Goal: Information Seeking & Learning: Understand process/instructions

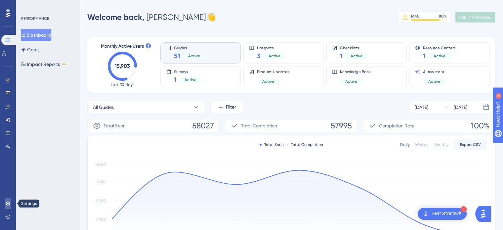
click at [9, 205] on icon at bounding box center [8, 203] width 4 height 4
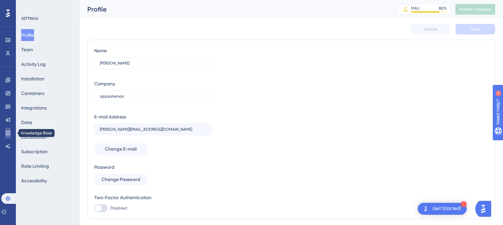
click at [10, 132] on icon at bounding box center [8, 133] width 4 height 4
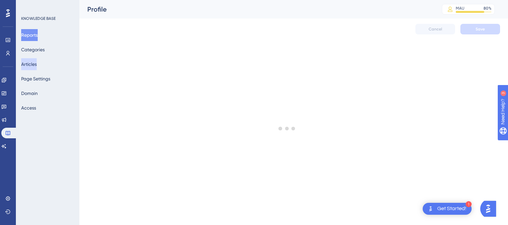
click at [37, 67] on button "Articles" at bounding box center [29, 64] width 16 height 12
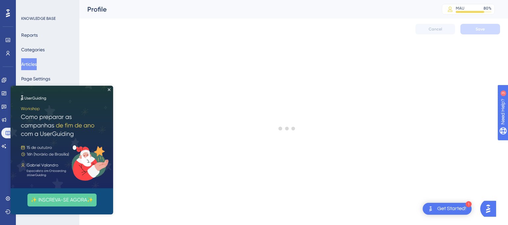
click at [111, 89] on img at bounding box center [62, 137] width 103 height 103
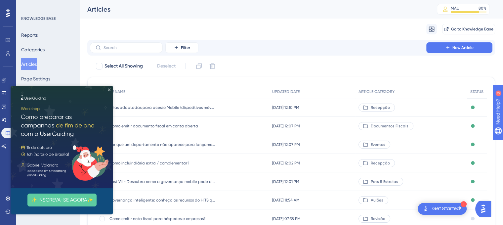
click at [110, 90] on icon "Close Preview" at bounding box center [109, 89] width 3 height 3
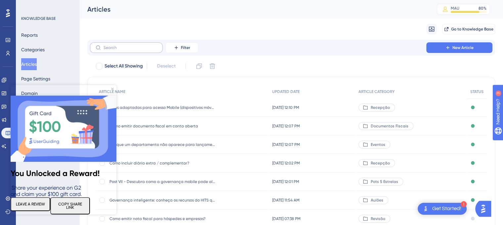
click at [124, 51] on label at bounding box center [126, 47] width 73 height 11
click at [124, 50] on input "text" at bounding box center [131, 47] width 54 height 5
click at [111, 88] on icon "Close Preview" at bounding box center [112, 89] width 3 height 3
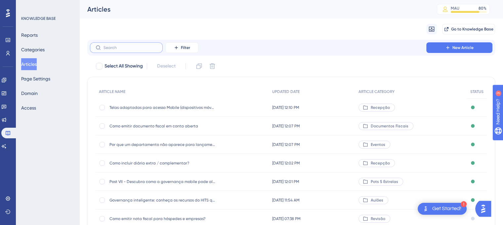
click at [121, 48] on input "text" at bounding box center [131, 47] width 54 height 5
paste input "Exceção de canal: "O valor total da reserva informado pelo canal,não é igual ao…"
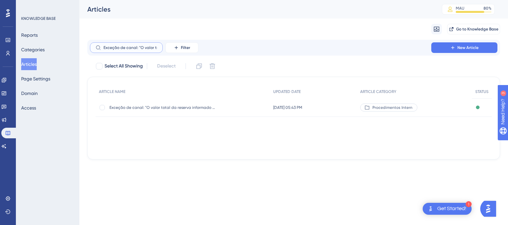
scroll to position [0, 152]
type input "Exceção de canal: "O valor total da reserva informado pelo canal,não é igual ao…"
click at [102, 109] on div at bounding box center [102, 107] width 5 height 5
checkbox input "true"
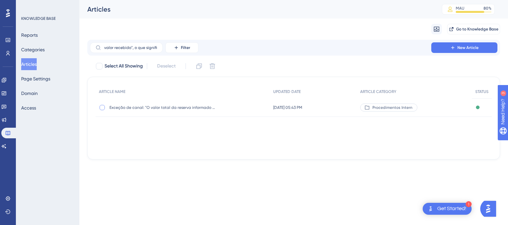
scroll to position [0, 0]
click at [199, 68] on icon at bounding box center [199, 66] width 7 height 7
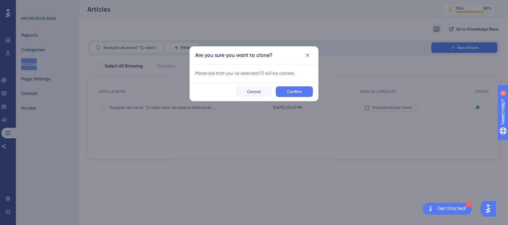
checkbox input "false"
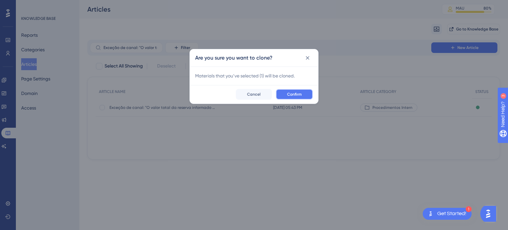
click at [296, 93] on span "Confirm" at bounding box center [294, 94] width 15 height 5
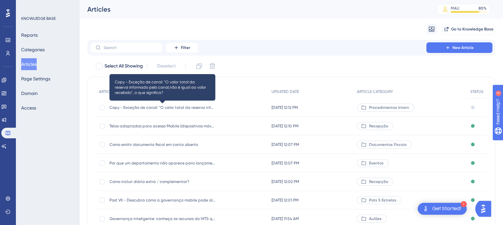
click at [190, 110] on span "Copy - Exceção de canal: "O valor total da reserva informado pelo canal,não é i…" at bounding box center [163, 107] width 106 height 5
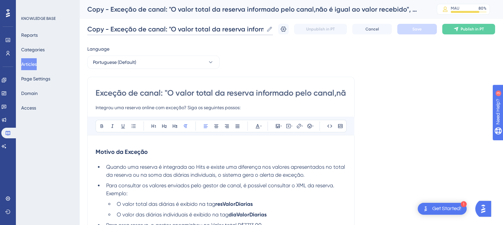
click at [145, 29] on input "Copy - Exceção de canal: "O valor total da reserva informado pelo canal,não é i…" at bounding box center [175, 28] width 176 height 9
drag, startPoint x: 168, startPoint y: 94, endPoint x: 280, endPoint y: 96, distance: 112.5
click at [280, 96] on input "Exceção de canal: "O valor total da reserva informado pelo canal,não é igual ao…" at bounding box center [221, 93] width 251 height 11
paste input "Não é possível encontrar nenhum tipo de apartamento com o Id 0 (seq: 1) ou não …"
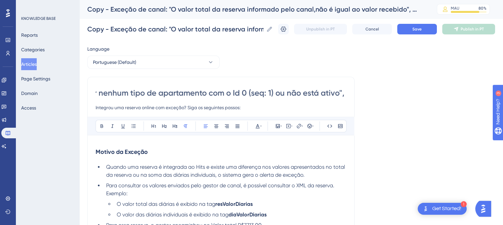
click at [272, 92] on input "Exceção de canal: "Não é possível encontrar nenhum tipo de apartamento com o Id…" at bounding box center [221, 93] width 251 height 11
drag, startPoint x: 280, startPoint y: 95, endPoint x: 373, endPoint y: 95, distance: 93.0
click at [316, 95] on input "Exceção de canal: "Não é possível encontrar nenhum tipo de apartamento com o Id…" at bounding box center [221, 93] width 251 height 11
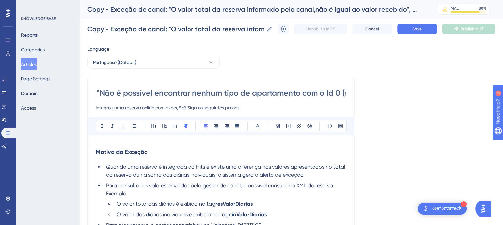
scroll to position [0, 0]
drag, startPoint x: 293, startPoint y: 93, endPoint x: 79, endPoint y: 98, distance: 213.8
click at [176, 93] on input "Exceção de canal: "Não é possível encontrar nenhum tipo de apartamento com o Id…" at bounding box center [221, 93] width 251 height 11
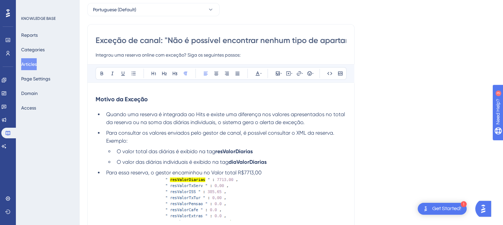
scroll to position [66, 0]
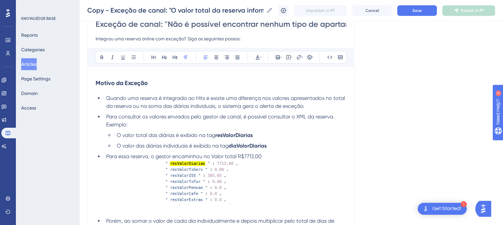
type input "Exceção de canal: "Não é possível encontrar nenhum tipo de apartamento com o Id…"
drag, startPoint x: 206, startPoint y: 99, endPoint x: 212, endPoint y: 99, distance: 5.6
click at [212, 99] on span "Quando uma reserva é integrada ao Hits e existe uma diferença nos valores apres…" at bounding box center [226, 102] width 240 height 14
click at [222, 100] on span "Quando uma reserva é integrada ao Hits e existe uma diferença nos valores apres…" at bounding box center [226, 102] width 240 height 14
drag, startPoint x: 210, startPoint y: 98, endPoint x: 219, endPoint y: 99, distance: 8.6
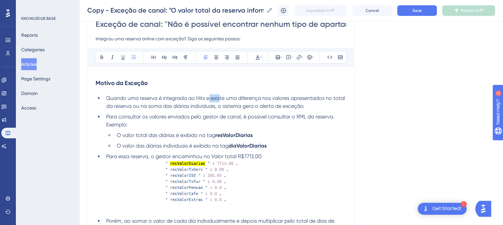
click at [219, 99] on span "Quando uma reserva é integrada ao Hits e existe uma diferença nos valores apres…" at bounding box center [226, 102] width 240 height 14
click at [218, 99] on span "Quando uma reserva é integrada ao Hits e existe uma diferença nos valores apres…" at bounding box center [226, 102] width 240 height 14
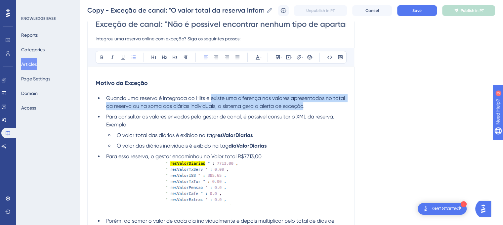
drag, startPoint x: 211, startPoint y: 99, endPoint x: 304, endPoint y: 107, distance: 93.7
click at [304, 107] on span "Quando uma reserva é integrada ao Hits e existe uma diferença nos valores apres…" at bounding box center [226, 102] width 240 height 14
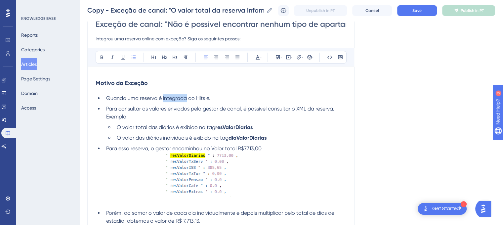
drag, startPoint x: 187, startPoint y: 99, endPoint x: 163, endPoint y: 101, distance: 23.6
click at [163, 101] on li "Quando uma reserva é integrada ao Hits e." at bounding box center [225, 98] width 243 height 8
click at [210, 98] on span "Quando uma reserva é integrada ao Hits e." at bounding box center [158, 98] width 104 height 6
click at [209, 99] on span "Quando uma reserva é integrada ao Hits e." at bounding box center [158, 98] width 104 height 6
click at [107, 98] on span "Quando uma reserva é integrada ao Hits e ." at bounding box center [159, 98] width 106 height 6
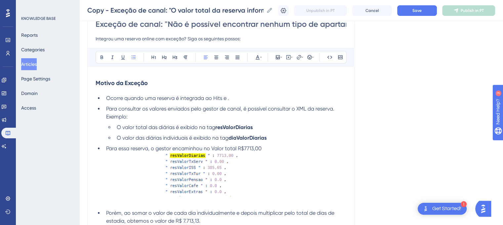
click at [144, 98] on span "Ocorre quando uma reserva é integrada ao Hits e ." at bounding box center [167, 98] width 123 height 6
click at [145, 98] on span "Ocorre quando uma reserva é integrada ao Hits e ." at bounding box center [167, 98] width 123 height 6
drag, startPoint x: 146, startPoint y: 100, endPoint x: 133, endPoint y: 97, distance: 12.8
click at [133, 97] on span "Ocorre quando uma reserva é integrada ao Hits e ." at bounding box center [167, 98] width 123 height 6
drag, startPoint x: 127, startPoint y: 98, endPoint x: 108, endPoint y: 99, distance: 19.6
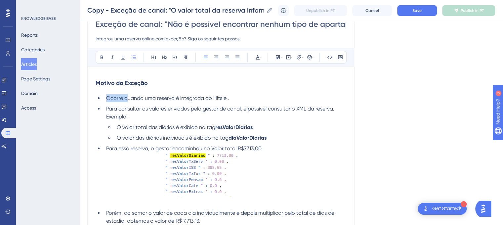
click at [108, 99] on span "Ocorre quando uma reserva é integrada ao Hits e ." at bounding box center [167, 98] width 123 height 6
click at [211, 99] on span "Quando uma reserva é integrada ao Hits e ." at bounding box center [159, 98] width 106 height 6
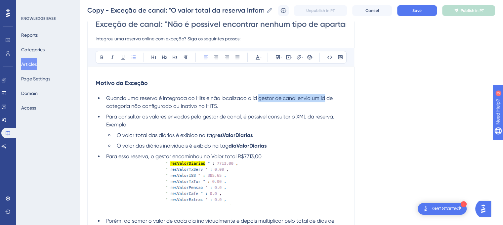
drag, startPoint x: 259, startPoint y: 99, endPoint x: 325, endPoint y: 100, distance: 65.5
click at [325, 100] on span "Quando uma reserva é integrada ao Hits e não localizado o id gestor de canal en…" at bounding box center [220, 102] width 228 height 14
click at [107, 98] on span "Quando uma reserva é integrada ao Hits e não localizado o id de categoria não c…" at bounding box center [223, 102] width 235 height 14
click at [281, 98] on span "Ocorre quando uma reserva é integrada ao Hits e não localizado o id de categori…" at bounding box center [212, 102] width 213 height 14
click at [308, 97] on span "Ocorre quando uma reserva é integrada ao Hits e não localizado o id da categori…" at bounding box center [212, 102] width 213 height 14
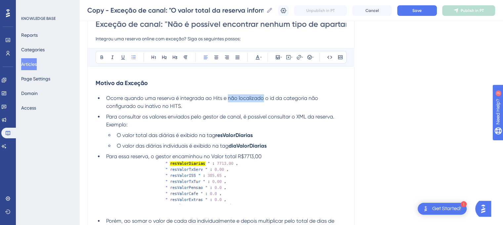
drag, startPoint x: 264, startPoint y: 98, endPoint x: 228, endPoint y: 101, distance: 36.2
click at [228, 101] on span "Ocorre quando uma reserva é integrada ao Hits e não localizado o id da categori…" at bounding box center [212, 102] width 213 height 14
click at [308, 98] on span "Ocorre quando uma reserva é integrada ao Hits e não localizado o id da categori…" at bounding box center [212, 102] width 213 height 14
click at [157, 107] on span "Ocorre quando uma reserva é integrada ao Hits e não localizado o id da categori…" at bounding box center [223, 102] width 235 height 14
drag, startPoint x: 262, startPoint y: 98, endPoint x: 180, endPoint y: 96, distance: 82.1
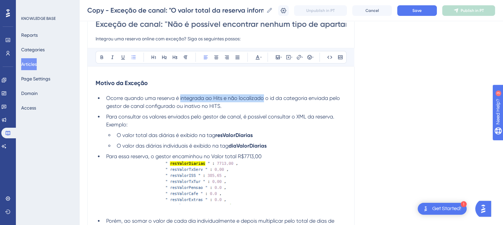
click at [180, 96] on span "Ocorre quando uma reserva é integrada ao Hits e não localizado o id da categori…" at bounding box center [223, 102] width 235 height 14
click at [176, 97] on span "Ocorre quando uma reserva é integrada ao Hits e não localizado o id da categori…" at bounding box center [223, 102] width 235 height 14
drag, startPoint x: 308, startPoint y: 99, endPoint x: 322, endPoint y: 99, distance: 13.9
click at [322, 99] on span "Ocorre quando uma reserva é integrada ao Hits e não localizado o id da categori…" at bounding box center [223, 102] width 235 height 14
click at [144, 106] on span "Ocorre quando uma reserva é integrada ao Hits e não localizado o id da categori…" at bounding box center [223, 102] width 235 height 14
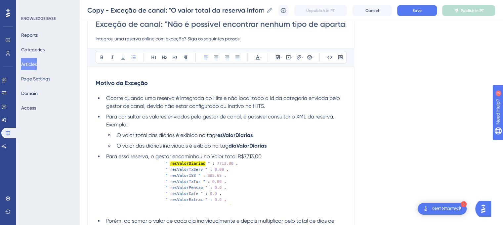
click at [166, 107] on span "Ocorre quando uma reserva é integrada ao Hits e não localizado o id da categori…" at bounding box center [223, 102] width 235 height 14
click at [244, 106] on span "Ocorre quando uma reserva é integrada ao Hits e não localizado o id da categori…" at bounding box center [223, 102] width 235 height 14
click at [268, 108] on span "Ocorre quando uma reserva é integrada ao Hits e não localizado o id da categori…" at bounding box center [223, 102] width 235 height 14
click at [296, 108] on li "Ocorre quando uma reserva é integrada ao Hits e não localizado o id da categori…" at bounding box center [225, 102] width 243 height 16
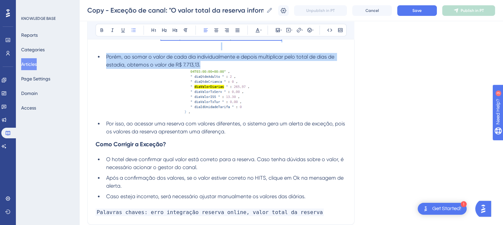
scroll to position [232, 0]
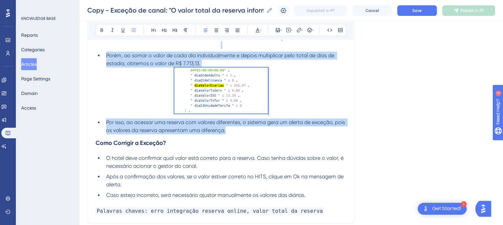
drag, startPoint x: 98, startPoint y: 116, endPoint x: 235, endPoint y: 132, distance: 137.5
click at [235, 131] on div "Motivo da Exceção Ocorre quando uma reserva é integrada ao Hits e não localizad…" at bounding box center [221, 62] width 251 height 306
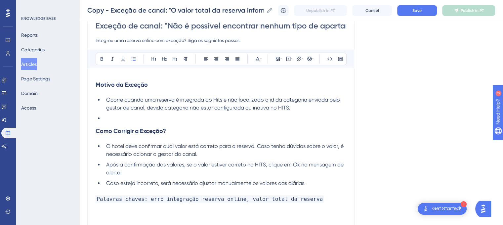
scroll to position [64, 0]
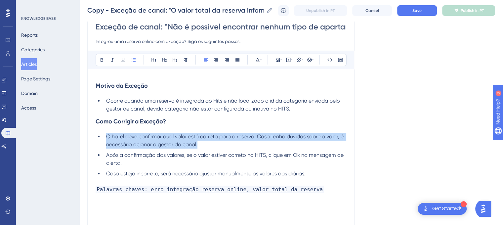
drag, startPoint x: 107, startPoint y: 136, endPoint x: 202, endPoint y: 143, distance: 94.6
click at [202, 143] on li "O hotel deve confirmar qual valor está correto para a reserva. Caso tenha dúvid…" at bounding box center [225, 141] width 243 height 16
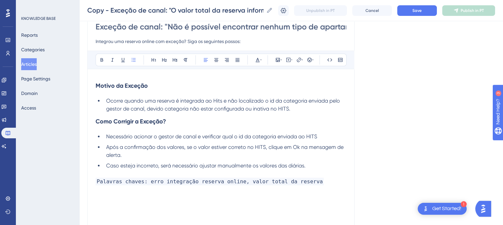
drag, startPoint x: 300, startPoint y: 135, endPoint x: 304, endPoint y: 135, distance: 4.0
click at [300, 135] on span "Necessário acionar o gestor de canal e verificar qual o id da categoria enviada…" at bounding box center [211, 136] width 211 height 6
click at [346, 135] on li "Necessário acionar o gestor de canal e verificar qual o id da categoria enviada…" at bounding box center [225, 137] width 243 height 8
click at [344, 137] on li "Necessário acionar o gestor de canal e verificar qual o id da categoria enviada…" at bounding box center [225, 137] width 243 height 8
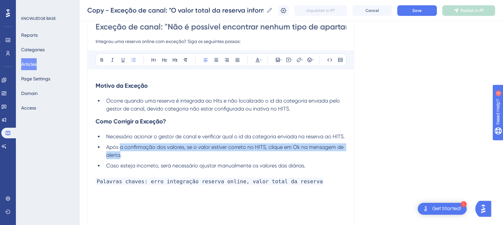
drag, startPoint x: 121, startPoint y: 154, endPoint x: 120, endPoint y: 147, distance: 6.7
click at [120, 147] on span "Após a confirmação dos valores, se o valor estiver correto no HITS, clique em O…" at bounding box center [225, 151] width 239 height 14
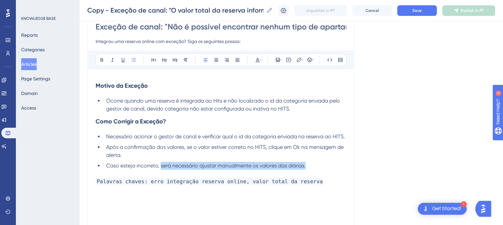
drag, startPoint x: 306, startPoint y: 165, endPoint x: 160, endPoint y: 165, distance: 145.9
click at [160, 165] on li "Caso esteja incorreto, será necessário ajustar manualmente os valores das diári…" at bounding box center [225, 166] width 243 height 8
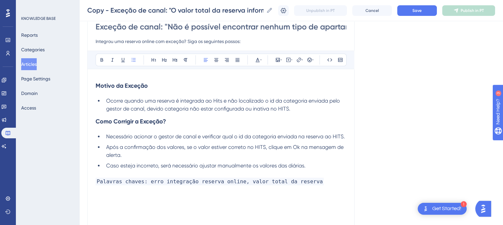
drag, startPoint x: 120, startPoint y: 165, endPoint x: 127, endPoint y: 166, distance: 7.1
click at [120, 165] on span "Caso esteja incorreto, será necessário ajustar manualmente os valores das diári…" at bounding box center [206, 165] width 200 height 6
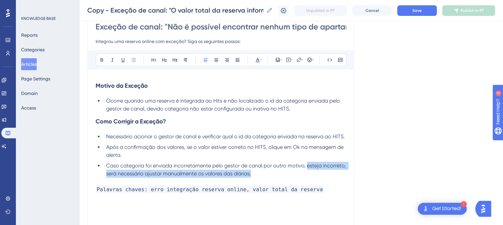
drag, startPoint x: 253, startPoint y: 173, endPoint x: 307, endPoint y: 167, distance: 54.3
click at [307, 167] on li "Caso categoria foi enviada incorretamente pelo gestor de canal por outro motivo…" at bounding box center [225, 170] width 243 height 16
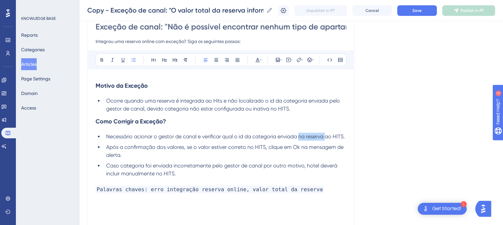
drag, startPoint x: 326, startPoint y: 136, endPoint x: 299, endPoint y: 137, distance: 26.8
click at [299, 137] on span "Necessário acionar o gestor de canal e verificar qual o id da categoria enviada…" at bounding box center [225, 136] width 239 height 6
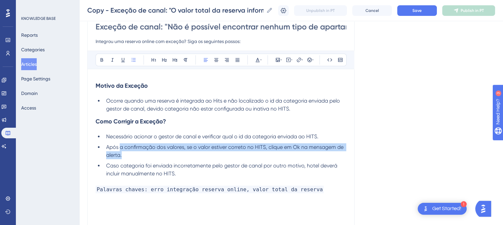
drag, startPoint x: 123, startPoint y: 154, endPoint x: 120, endPoint y: 148, distance: 6.8
click at [120, 148] on li "Após a confirmação dos valores, se o valor estiver correto no HITS, clique em O…" at bounding box center [225, 151] width 243 height 16
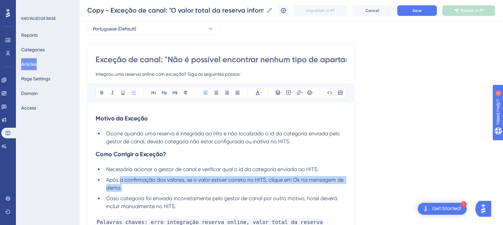
scroll to position [30, 0]
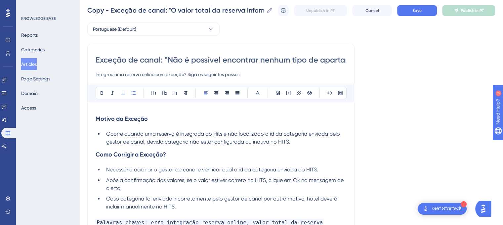
click at [226, 135] on span "Ocorre quando uma reserva é integrada ao Hits e não localizado o id da categori…" at bounding box center [223, 138] width 235 height 14
click at [307, 141] on li "Ocorre quando uma reserva é integrada ao Hits mas não localizado o id da catego…" at bounding box center [225, 138] width 243 height 16
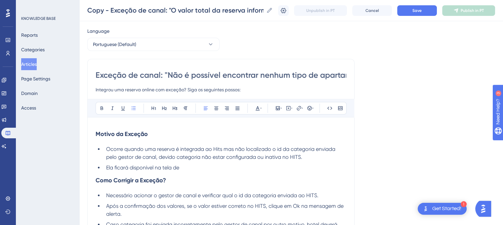
scroll to position [0, 0]
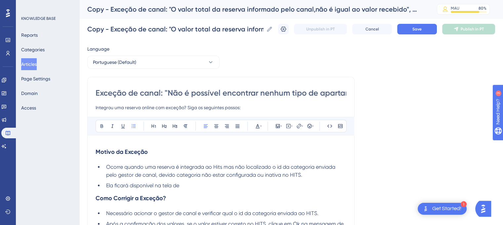
click at [190, 185] on li "Ela ficará disponível na tela de" at bounding box center [225, 186] width 243 height 8
drag, startPoint x: 287, startPoint y: 186, endPoint x: 265, endPoint y: 187, distance: 21.5
click at [265, 187] on span "Ela ficará disponível na tela de Exceções dos gestores de canais, podendo filtr…" at bounding box center [219, 185] width 226 height 6
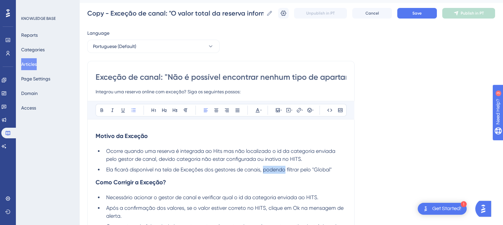
scroll to position [33, 0]
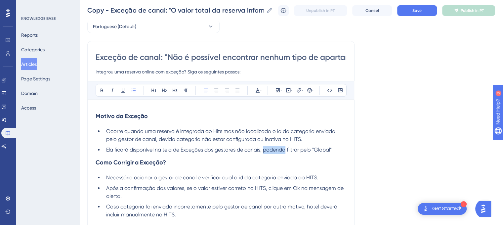
click at [265, 150] on span "Ela ficará disponível na tela de Exceções dos gestores de canais, podendo filtr…" at bounding box center [219, 150] width 226 height 6
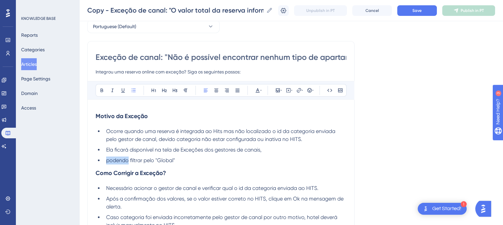
drag, startPoint x: 127, startPoint y: 160, endPoint x: 106, endPoint y: 161, distance: 21.2
click at [106, 161] on span "podendo filtrar pelo "Global"" at bounding box center [140, 160] width 69 height 6
click at [135, 159] on span "Utilizar filtrar pelo "Global"" at bounding box center [137, 160] width 63 height 6
click at [148, 160] on span "Utilizar filtro pelo "Global"" at bounding box center [136, 160] width 61 height 6
click at [161, 160] on li "Utilizar filtro "Global"" at bounding box center [225, 161] width 243 height 8
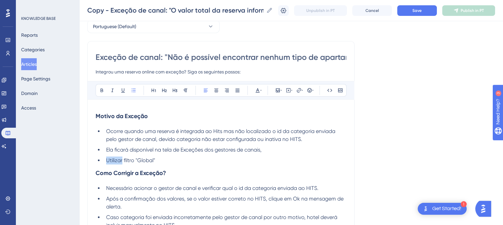
drag, startPoint x: 123, startPoint y: 160, endPoint x: 106, endPoint y: 161, distance: 16.5
click at [106, 161] on span "Utilizar filtro "Global"" at bounding box center [130, 160] width 49 height 6
click at [177, 160] on li "Pesquisar pelo filtro "Global"" at bounding box center [225, 161] width 243 height 8
click at [131, 160] on span "Pesquisar pelo filtro "Global"" at bounding box center [139, 160] width 67 height 6
click at [195, 160] on li "Pesquisar reserva pelo filtro "Global"" at bounding box center [225, 161] width 243 height 8
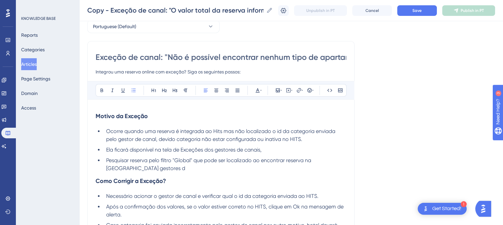
click at [106, 167] on span "Pesquisar reserva pelo filtro "Global" que pode ser localizado ao encontrar res…" at bounding box center [209, 164] width 206 height 14
click at [142, 167] on li "Pesquisar reserva pelo filtro "Global" que pode ser localizado ao encontrar res…" at bounding box center [225, 165] width 243 height 16
click at [159, 167] on span "Pesquisar reserva pelo filtro "Global" que pode ser localizado ao encontrar res…" at bounding box center [226, 164] width 240 height 14
click at [180, 168] on span "Pesquisar reserva pelo filtro "Global" que pode ser localizado ao encontrar res…" at bounding box center [226, 164] width 240 height 14
click at [192, 159] on span "Pesquisar reserva pelo filtro "Global" que pode ser localizado ao encontrar res…" at bounding box center [226, 164] width 240 height 14
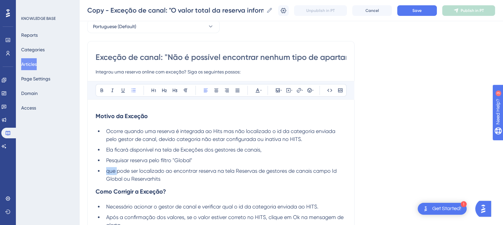
drag, startPoint x: 116, startPoint y: 170, endPoint x: 106, endPoint y: 172, distance: 10.4
click at [106, 172] on span "que pode ser localizado ao encontrar reserva na tela Reservas de gestores de ca…" at bounding box center [222, 175] width 232 height 14
drag, startPoint x: 198, startPoint y: 170, endPoint x: 173, endPoint y: 171, distance: 24.8
click at [173, 171] on span "Global da reserva pode ser localizado ao encontrar reserva na tela Reservas de …" at bounding box center [226, 175] width 241 height 14
drag, startPoint x: 222, startPoint y: 170, endPoint x: 200, endPoint y: 170, distance: 22.8
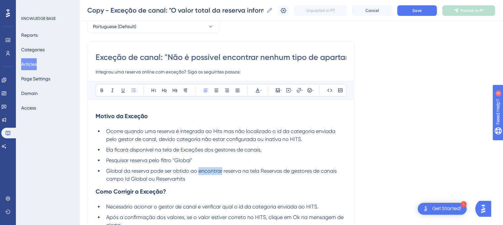
click at [200, 170] on span "Global da reserva pode ser obtido ao encontrar reserva na tela Reservas de gest…" at bounding box center [222, 175] width 232 height 14
click at [264, 150] on li "Ela ficará disponível na tela de Exceções dos gestores de canais," at bounding box center [225, 150] width 243 height 8
drag, startPoint x: 159, startPoint y: 151, endPoint x: 106, endPoint y: 151, distance: 52.9
click at [106, 151] on span "Ela ficará disponível na tela de Exceções dos gestores de canais," at bounding box center [184, 150] width 156 height 6
click at [267, 150] on li "Ela ficará disponível na tela de Exceções dos gestores de canais," at bounding box center [225, 150] width 243 height 8
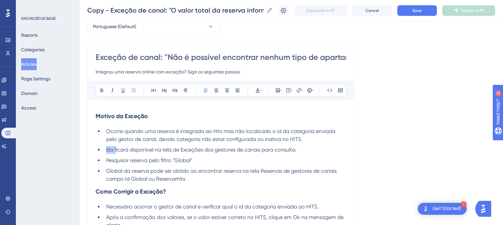
drag, startPoint x: 116, startPoint y: 148, endPoint x: 106, endPoint y: 148, distance: 9.9
click at [106, 148] on span "Ela ficará disponível na tela de Exceções dos gestores de canais para consulta." at bounding box center [201, 150] width 191 height 6
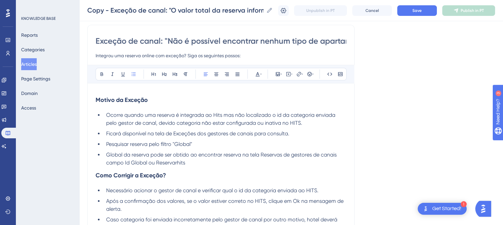
scroll to position [66, 0]
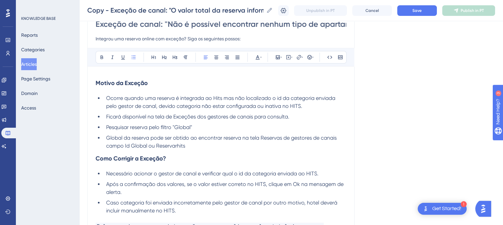
click at [107, 127] on span "Pesquisar reserva pelo filtro "Global"" at bounding box center [149, 127] width 86 height 6
click at [289, 117] on span "Ficará disponível na tela de Exceções dos gestores de canais para consulta." at bounding box center [197, 117] width 183 height 6
click at [198, 146] on li "Global da reserva pode ser obtido ao encontrar reserva na tela Reservas de gest…" at bounding box center [225, 142] width 243 height 16
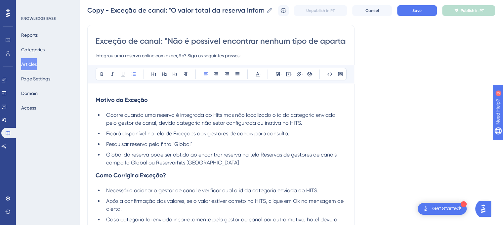
scroll to position [33, 0]
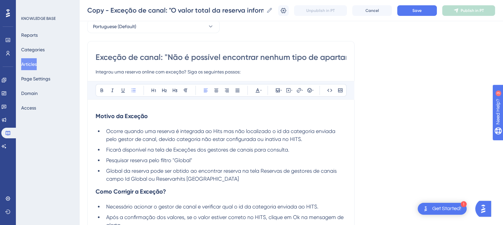
click at [289, 149] on span "Ficará disponível na tela de Exceções dos gestores de canais para consulta." at bounding box center [197, 150] width 183 height 6
click at [193, 158] on li "Pesquisar reserva pelo filtro "Global"" at bounding box center [225, 161] width 243 height 8
drag, startPoint x: 175, startPoint y: 149, endPoint x: 253, endPoint y: 148, distance: 78.8
click at [253, 148] on span "Ficará disponível na tela de Exceções dos gestores de canais para consulta." at bounding box center [197, 150] width 183 height 6
copy span "Exceções dos gestores de canais"
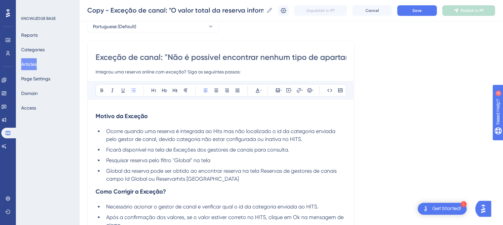
click at [221, 160] on li "Pesquisar reserva pelo filtro "Global" na tela" at bounding box center [225, 161] width 243 height 8
click at [107, 159] on span "Pesquisar reserva pelo filtro "Global" na tela Exceções dos gestores de canais" at bounding box center [198, 160] width 185 height 6
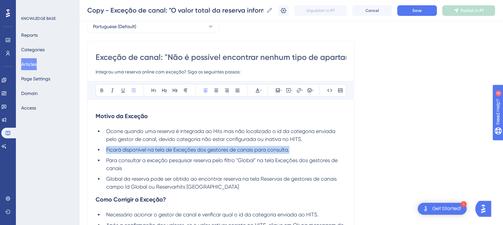
drag, startPoint x: 292, startPoint y: 150, endPoint x: 105, endPoint y: 150, distance: 187.3
click at [105, 150] on li "Ficará disponível na tela de Exceções dos gestores de canais para consulta." at bounding box center [225, 150] width 243 height 8
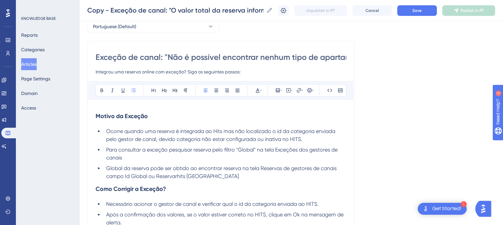
click at [148, 155] on li "Para consultar a exceção pesquisar reserva pelo filtro "Global" na tela Exceçõe…" at bounding box center [225, 154] width 243 height 16
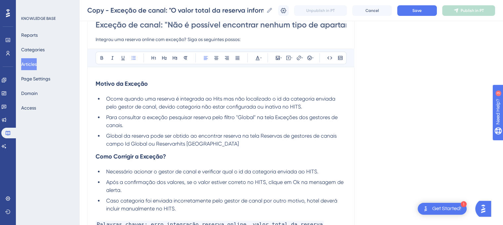
scroll to position [66, 0]
drag, startPoint x: 242, startPoint y: 136, endPoint x: 192, endPoint y: 136, distance: 50.0
click at [192, 136] on span "Global da reserva pode ser obtido ao encontrar reserva na tela Reservas de gest…" at bounding box center [222, 139] width 232 height 14
drag, startPoint x: 243, startPoint y: 134, endPoint x: 192, endPoint y: 134, distance: 50.6
click at [192, 134] on span "Global da reserva pode ser obtido ao encontrar reserva na tela Reservas de gest…" at bounding box center [222, 139] width 232 height 14
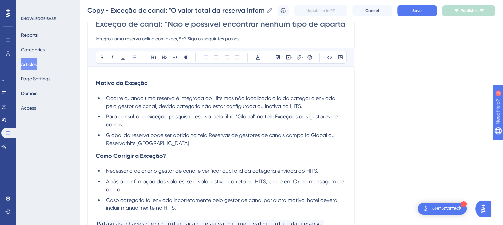
click at [181, 144] on li "Global da reserva pode ser obtido na tela Reservas de gestores de canais campo …" at bounding box center [225, 139] width 243 height 16
click at [285, 135] on span "Global da reserva pode ser obtido na tela Reservas de gestores de canais campo …" at bounding box center [221, 139] width 230 height 14
click at [136, 144] on span "Global da reserva pode ser obtido na tela Reservas de gestores de canais, campo…" at bounding box center [221, 139] width 231 height 14
click at [135, 143] on span "Global da reserva pode ser obtido na tela Reservas de gestores de canais, campo…" at bounding box center [221, 139] width 231 height 14
click at [129, 143] on span "Global da reserva pode ser obtido na tela Reservas de gestores de canais, campo…" at bounding box center [221, 139] width 231 height 14
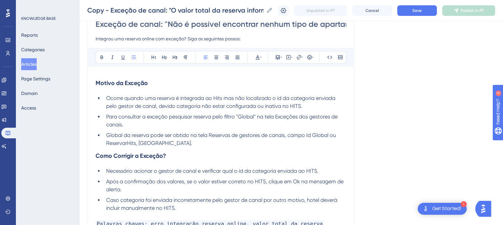
click at [181, 144] on li "Global da reserva pode ser obtido na tela Reservas de gestores de canais, campo…" at bounding box center [225, 139] width 243 height 16
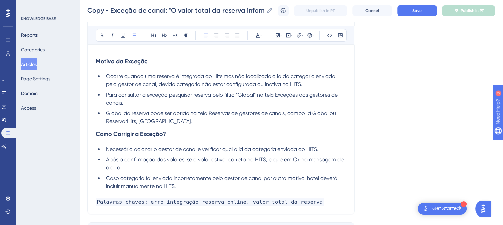
scroll to position [99, 0]
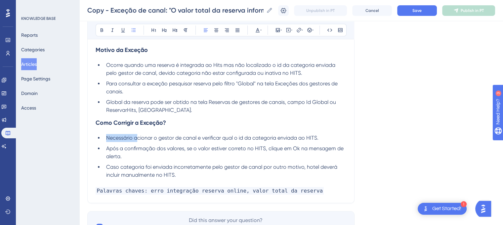
drag, startPoint x: 137, startPoint y: 137, endPoint x: 107, endPoint y: 140, distance: 30.3
click at [107, 140] on span "Necessário acionar o gestor de canal e verificar qual o id da categoria enviada…" at bounding box center [212, 138] width 212 height 6
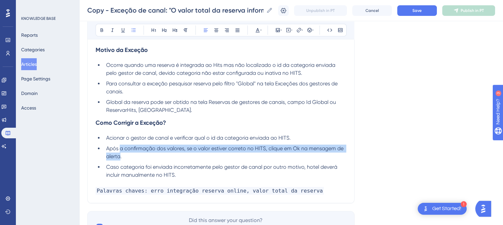
drag, startPoint x: 120, startPoint y: 156, endPoint x: 120, endPoint y: 151, distance: 5.3
click at [120, 151] on span "Após a confirmação dos valores, se o valor estiver correto no HITS, clique em O…" at bounding box center [225, 152] width 239 height 14
click at [120, 157] on span "Após a confirmação dos valores, se o valor estiver correto no HITS, clique em O…" at bounding box center [225, 152] width 239 height 14
drag, startPoint x: 120, startPoint y: 157, endPoint x: 107, endPoint y: 148, distance: 16.0
click at [107, 148] on span "Após a confirmação dos valores, se o valor estiver correto no HITS, clique em O…" at bounding box center [225, 152] width 239 height 14
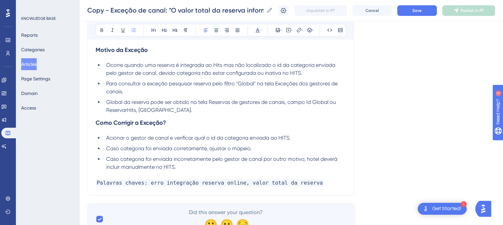
click at [256, 72] on span "Ocorre quando uma reserva é integrada ao Hits mas não localizado o id da catego…" at bounding box center [221, 69] width 231 height 14
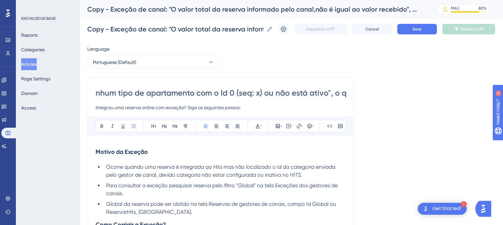
scroll to position [0, 221]
drag, startPoint x: 273, startPoint y: 93, endPoint x: 363, endPoint y: 91, distance: 89.4
click at [363, 91] on div "Language Portuguese (Default) Exceção de canal: "Não é possível encontrar nenhu…" at bounding box center [291, 191] width 408 height 292
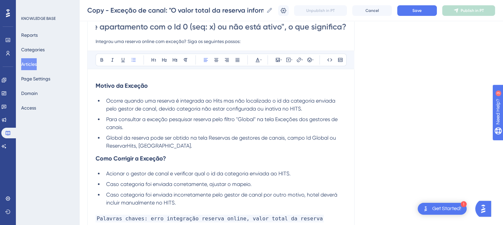
scroll to position [66, 0]
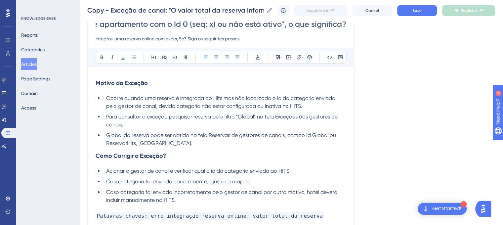
click at [256, 105] on span "Ocorre quando uma reserva é integrada ao Hits mas não localizado o id da catego…" at bounding box center [221, 102] width 231 height 14
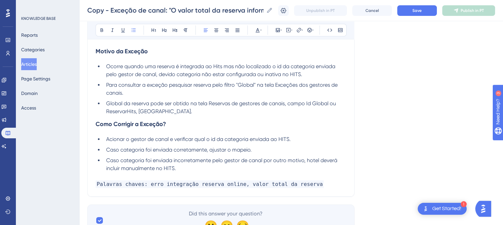
scroll to position [99, 0]
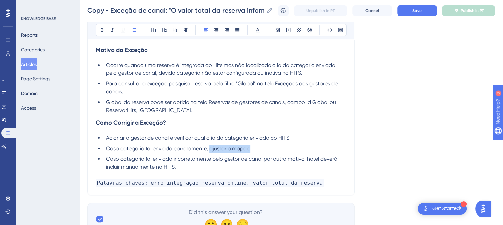
drag, startPoint x: 250, startPoint y: 148, endPoint x: 210, endPoint y: 147, distance: 40.7
click at [210, 147] on span "Caso categoria foi enviada corretamente, ajustar o mapeio." at bounding box center [179, 148] width 146 height 6
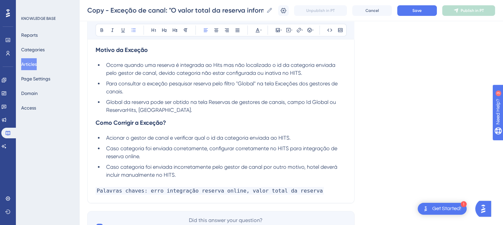
click at [271, 138] on span "Acionar o gestor de canal e verificar qual o id da categoria enviada ao HITS." at bounding box center [198, 138] width 185 height 6
click at [142, 156] on li "Caso categoria foi enviada corretamente, configurar corretamente no HITS para i…" at bounding box center [225, 153] width 243 height 16
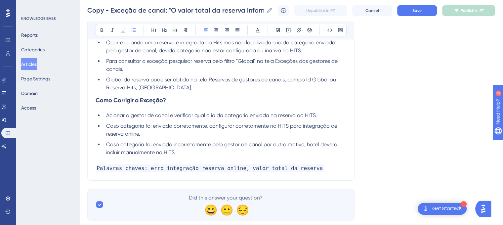
scroll to position [105, 0]
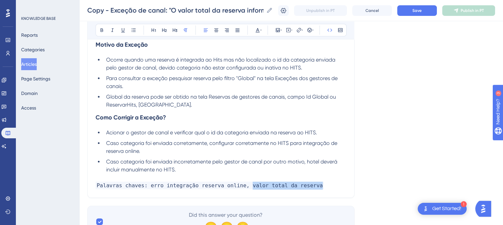
drag, startPoint x: 304, startPoint y: 185, endPoint x: 240, endPoint y: 188, distance: 64.2
click at [240, 188] on span "Palavras chaves: erro integração reserva online, valor total da reserva" at bounding box center [210, 186] width 228 height 8
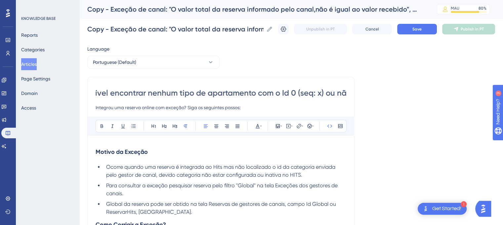
scroll to position [0, 221]
drag, startPoint x: 242, startPoint y: 91, endPoint x: 348, endPoint y: 94, distance: 105.9
click at [348, 94] on div "Exceção de canal: "Não é possível encontrar nenhum tipo de apartamento com o Id…" at bounding box center [220, 191] width 267 height 228
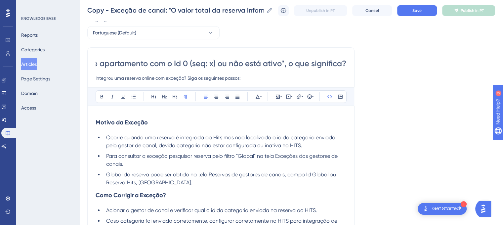
scroll to position [132, 0]
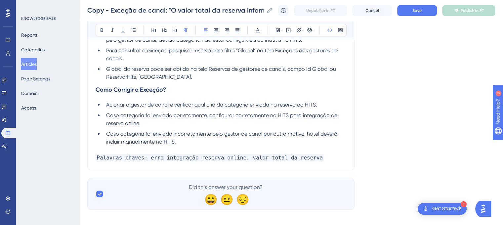
click at [301, 157] on span "Palavras chaves: erro integração reserva online, valor total da reserva" at bounding box center [210, 158] width 228 height 8
drag, startPoint x: 306, startPoint y: 158, endPoint x: 240, endPoint y: 159, distance: 65.9
click at [240, 159] on p "Palavras chaves: erro integração reserva online, valor total da reserva" at bounding box center [221, 158] width 251 height 8
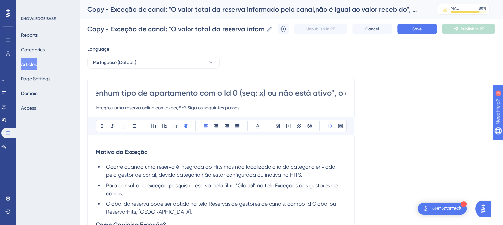
scroll to position [0, 221]
drag, startPoint x: 296, startPoint y: 93, endPoint x: 364, endPoint y: 92, distance: 67.5
click at [364, 92] on div "Language Portuguese (Default) Exceção de canal: "Não é possível encontrar nenhu…" at bounding box center [291, 199] width 408 height 308
click at [254, 92] on input "Exceção de canal: "Não é possível encontrar nenhum tipo de apartamento com o Id…" at bounding box center [221, 93] width 251 height 11
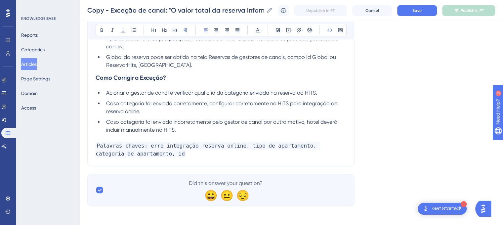
scroll to position [146, 0]
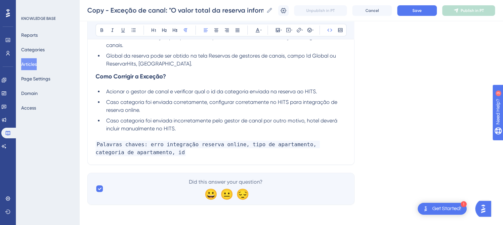
click at [141, 152] on p "Palavras chaves: erro integração reserva online, tipo de apartamento, categoria…" at bounding box center [221, 149] width 251 height 16
drag, startPoint x: 213, startPoint y: 120, endPoint x: 262, endPoint y: 120, distance: 49.3
click at [262, 120] on span "Caso categoria foi enviada incorretamente pelo gestor de canal por outro motivo…" at bounding box center [222, 124] width 233 height 14
click at [116, 128] on span "Caso categoria foi enviada incorretamente por outro motivo, hotel deverá inclui…" at bounding box center [225, 124] width 239 height 14
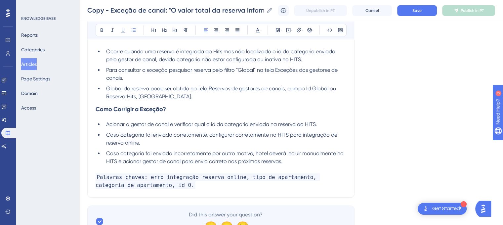
scroll to position [113, 0]
drag, startPoint x: 226, startPoint y: 160, endPoint x: 195, endPoint y: 163, distance: 31.5
click at [195, 163] on span "Caso categoria foi enviada incorretamente por outro motivo, hotel deverá inclui…" at bounding box center [225, 158] width 239 height 14
drag, startPoint x: 208, startPoint y: 160, endPoint x: 221, endPoint y: 161, distance: 12.6
click at [209, 160] on span "Caso categoria foi enviada incorretamente por outro motivo, hotel deverá inclui…" at bounding box center [225, 158] width 239 height 14
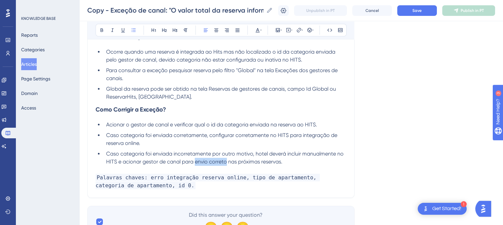
click at [221, 160] on span "Caso categoria foi enviada incorretamente por outro motivo, hotel deverá inclui…" at bounding box center [225, 158] width 239 height 14
drag, startPoint x: 226, startPoint y: 161, endPoint x: 195, endPoint y: 162, distance: 31.5
click at [195, 162] on span "Caso categoria foi enviada incorretamente por outro motivo, hotel deverá inclui…" at bounding box center [225, 158] width 239 height 14
drag, startPoint x: 221, startPoint y: 162, endPoint x: 213, endPoint y: 163, distance: 8.0
click at [213, 163] on span "Caso categoria foi enviada incorretamente por outro motivo, hotel deverá inclui…" at bounding box center [225, 158] width 239 height 14
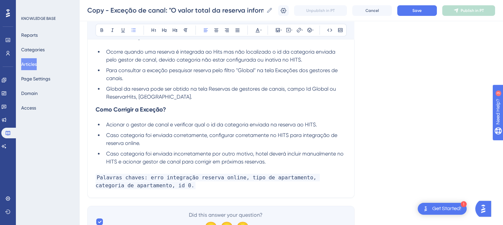
click at [139, 143] on span "Caso categoria foi enviada corretamente, configurar corretamente no HITS para i…" at bounding box center [222, 139] width 233 height 14
drag, startPoint x: 265, startPoint y: 161, endPoint x: 211, endPoint y: 163, distance: 53.6
click at [211, 163] on span "Caso categoria foi enviada incorretamente por outro motivo, hotel deverá inclui…" at bounding box center [225, 158] width 239 height 14
click at [227, 163] on li "Caso categoria foi enviada incorretamente por outro motivo, hotel deverá inclui…" at bounding box center [225, 158] width 243 height 16
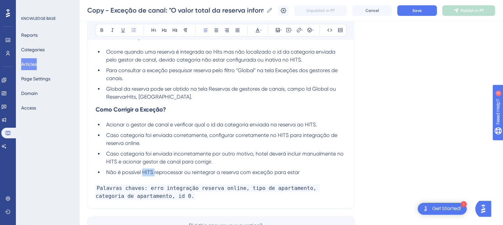
drag, startPoint x: 155, startPoint y: 172, endPoint x: 143, endPoint y: 173, distance: 12.3
click at [143, 173] on span "Não é possível HITS reprocessar ou reintegrar a reserva com exceção para estar" at bounding box center [203, 172] width 194 height 6
click at [226, 172] on span "Não é possível reprocessar ou reintegrar a reserva com exceção para estar" at bounding box center [196, 172] width 181 height 6
drag, startPoint x: 307, startPoint y: 171, endPoint x: 277, endPoint y: 171, distance: 30.8
click at [277, 171] on li "Não é possível reprocessar ou reintegrar a reserva online com exceção para estar" at bounding box center [225, 172] width 243 height 8
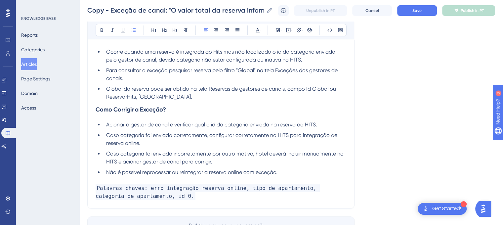
click at [209, 171] on span "Não é possível reprocessar ou reintegrar a reserva online com exceção." at bounding box center [191, 172] width 171 height 6
click at [271, 171] on span "Não é possível reprocessar ou reintegrar reserva online com exceção." at bounding box center [189, 172] width 167 height 6
drag, startPoint x: 204, startPoint y: 172, endPoint x: 172, endPoint y: 175, distance: 31.9
click at [172, 175] on li "Não é possível reprocessar ou reintegrar reserva online com exceção." at bounding box center [225, 172] width 243 height 8
click at [238, 171] on span "Não é possível reprocessar reserva online com exceção." at bounding box center [173, 172] width 134 height 6
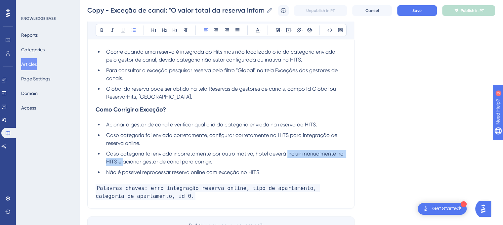
drag, startPoint x: 122, startPoint y: 162, endPoint x: 286, endPoint y: 155, distance: 163.9
click at [286, 155] on span "Caso categoria foi enviada incorretamente por outro motivo, hotel deverá inclui…" at bounding box center [225, 158] width 239 height 14
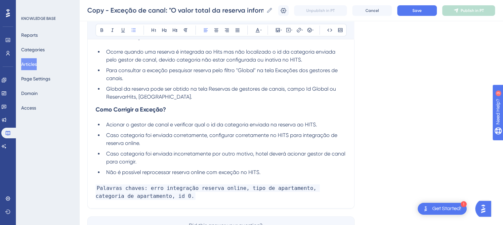
click at [134, 161] on span "Caso categoria foi enviada incorretamente por outro motivo, hotel deverá aciona…" at bounding box center [226, 158] width 241 height 14
click at [136, 162] on span "Caso categoria foi enviada incorretamente por outro motivo, hotel deverá aciona…" at bounding box center [226, 158] width 241 height 14
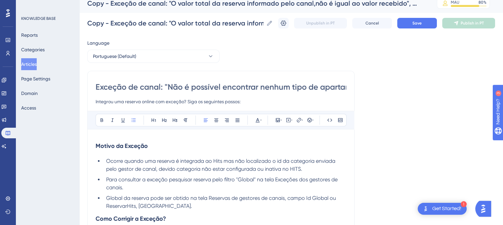
scroll to position [0, 0]
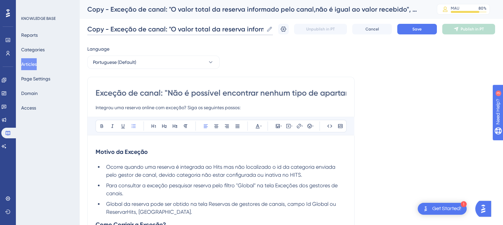
drag, startPoint x: 109, startPoint y: 28, endPoint x: 77, endPoint y: 27, distance: 32.1
click at [79, 27] on div "Performance Users Engagement Widgets Feedback Product Updates Knowledge Base AI…" at bounding box center [291, 187] width 424 height 374
type input "Exceção de canal: "O valor total da reserva informado pelo canal,não é igual ao…"
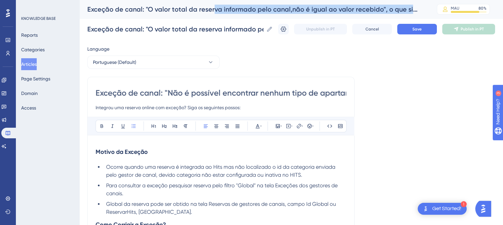
drag, startPoint x: 242, startPoint y: 11, endPoint x: 428, endPoint y: 13, distance: 185.6
click at [428, 13] on div "Exceção de canal: "O valor total da reserva informado pelo canal,não é igual ao…" at bounding box center [291, 9] width 424 height 19
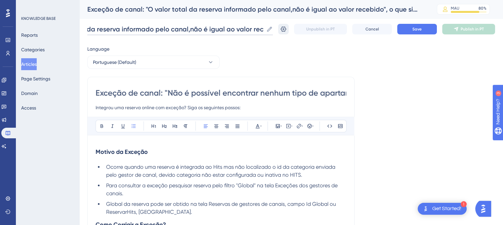
scroll to position [0, 163]
drag, startPoint x: 145, startPoint y: 28, endPoint x: 284, endPoint y: 29, distance: 138.7
click at [284, 29] on div "Exceção de canal: "O valor total da reserva informado pelo canal,não é igual ao…" at bounding box center [291, 29] width 408 height 21
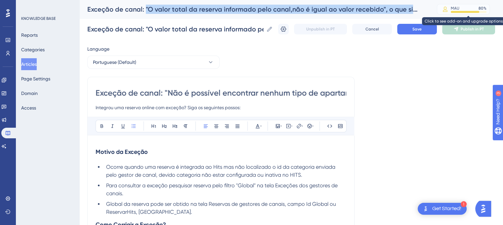
drag, startPoint x: 145, startPoint y: 9, endPoint x: 446, endPoint y: 10, distance: 300.8
click at [446, 10] on div "Exceção de canal: "O valor total da reserva informado pelo canal,não é igual ao…" at bounding box center [291, 9] width 424 height 19
click at [380, 10] on div "Exceção de canal: "O valor total da reserva informado pelo canal,não é igual ao…" at bounding box center [253, 9] width 333 height 9
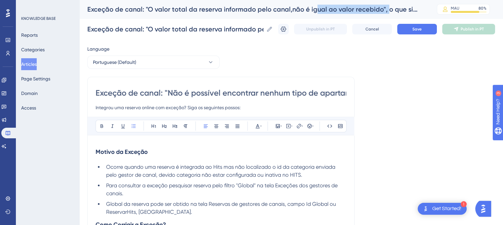
drag, startPoint x: 385, startPoint y: 9, endPoint x: 313, endPoint y: 9, distance: 72.1
click at [313, 9] on div "Exceção de canal: "O valor total da reserva informado pelo canal,não é igual ao…" at bounding box center [253, 9] width 333 height 9
click at [302, 29] on div "Exceção de canal: "O valor total da reserva informado pelo canal,não é igual ao…" at bounding box center [291, 29] width 408 height 21
click at [244, 32] on input "Exceção de canal: "O valor total da reserva informado pelo canal,não é igual ao…" at bounding box center [175, 28] width 176 height 9
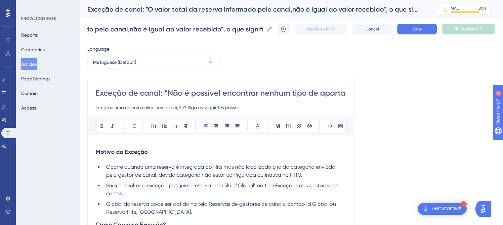
click at [287, 31] on icon at bounding box center [283, 29] width 7 height 7
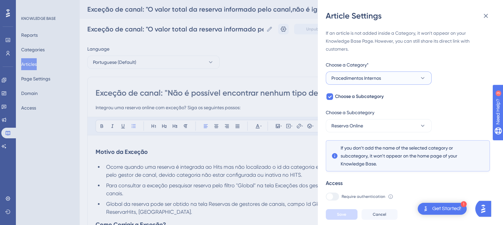
click at [381, 81] on span "Procedimentos Internos" at bounding box center [357, 78] width 50 height 8
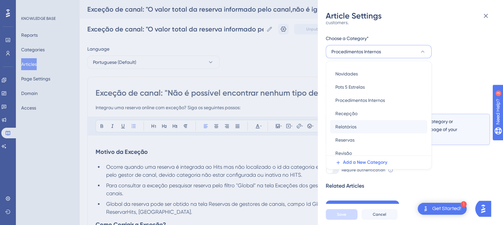
scroll to position [174, 0]
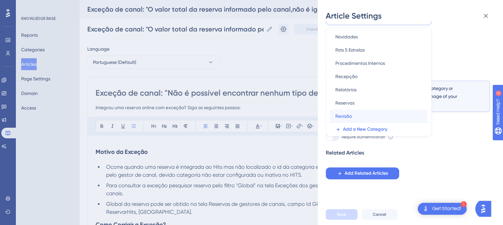
click at [360, 114] on div "Revisão Revisão" at bounding box center [379, 116] width 87 height 13
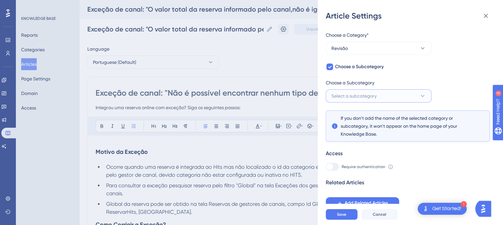
click at [383, 98] on button "Select a subcategory" at bounding box center [379, 95] width 106 height 13
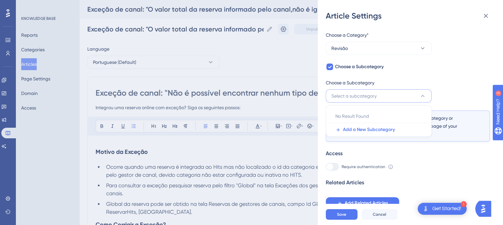
click at [456, 78] on div "If an article is not added inside a Category, it won't appear on your Knowledge…" at bounding box center [408, 104] width 164 height 210
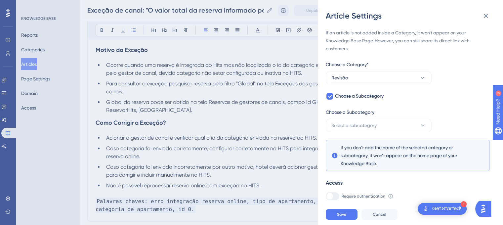
scroll to position [0, 0]
click at [353, 218] on button "Save" at bounding box center [342, 214] width 32 height 11
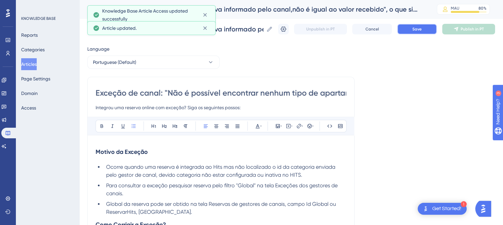
click at [417, 32] on button "Save" at bounding box center [417, 29] width 40 height 11
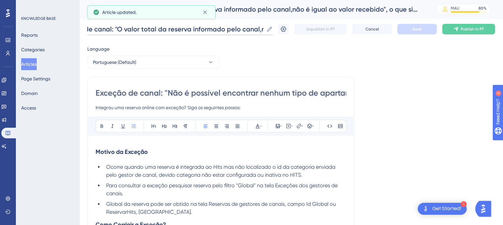
scroll to position [0, 163]
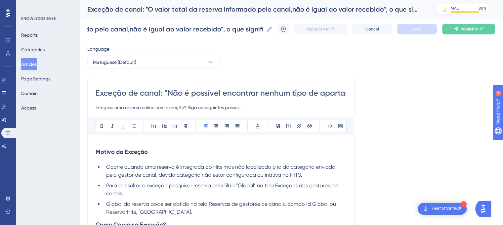
drag, startPoint x: 88, startPoint y: 28, endPoint x: 274, endPoint y: 31, distance: 186.0
click at [273, 31] on label "Exceção de canal: "O valor total da reserva informado pelo canal,não é igual ao…" at bounding box center [180, 29] width 186 height 12
click at [181, 34] on label "Exceção de canal: "O valor total da reserva informado pelo canal,não é igual ao…" at bounding box center [180, 29] width 186 height 12
click at [181, 34] on input "Exceção de canal: "O valor total da reserva informado pelo canal,não é igual ao…" at bounding box center [175, 28] width 176 height 9
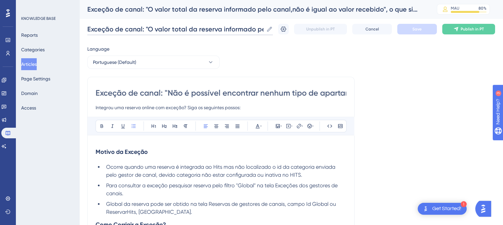
click at [239, 31] on input "Exceção de canal: "O valor total da reserva informado pelo canal,não é igual ao…" at bounding box center [175, 28] width 176 height 9
drag, startPoint x: 228, startPoint y: 30, endPoint x: 288, endPoint y: 25, distance: 60.5
click at [288, 25] on div "Exceção de canal: "O valor total da reserva informado pelo canal,não é igual ao…" at bounding box center [291, 29] width 408 height 21
click at [240, 93] on input "Exceção de canal: "Não é possível encontrar nenhum tipo de apartamento com o Id…" at bounding box center [221, 93] width 251 height 11
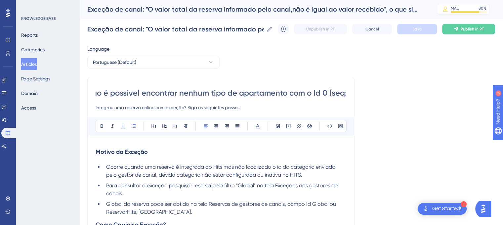
scroll to position [0, 221]
drag, startPoint x: 220, startPoint y: 91, endPoint x: 359, endPoint y: 92, distance: 138.7
click at [359, 92] on div "Language Portuguese (Default) Exceção de canal: "Não é possível encontrar nenhu…" at bounding box center [291, 204] width 408 height 318
click at [453, 41] on div "Performance Users Engagement Widgets Feedback Product Updates Knowledge Base AI…" at bounding box center [291, 187] width 424 height 374
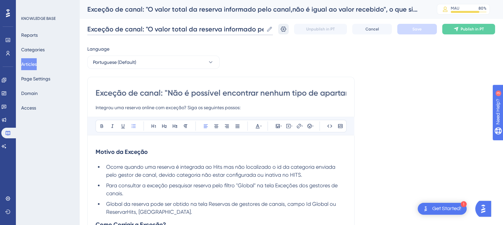
scroll to position [0, 163]
drag, startPoint x: 89, startPoint y: 28, endPoint x: 289, endPoint y: 33, distance: 199.9
click at [289, 33] on div "Exceção de canal: "O valor total da reserva informado pelo canal,não é igual ao…" at bounding box center [291, 29] width 408 height 21
click at [258, 90] on input "Exceção de canal: "Não é possível encontrar nenhum tipo de apartamento com o Id…" at bounding box center [221, 93] width 251 height 11
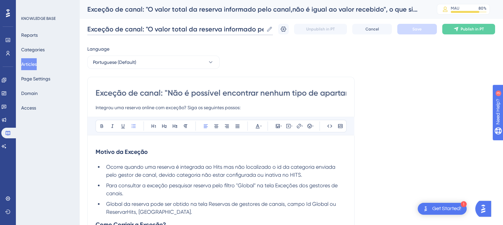
scroll to position [0, 163]
drag, startPoint x: 198, startPoint y: 28, endPoint x: 277, endPoint y: 28, distance: 78.8
click at [273, 28] on label "Exceção de canal: "O valor total da reserva informado pelo canal,não é igual ao…" at bounding box center [180, 29] width 186 height 12
click at [174, 32] on input "Exceção de canal: "O valor total da reserva informado pelo canal,não é igual ao…" at bounding box center [175, 28] width 176 height 9
click at [187, 92] on input "Exceção de canal: "Não é possível encontrar nenhum tipo de apartamento com o Id…" at bounding box center [221, 93] width 251 height 11
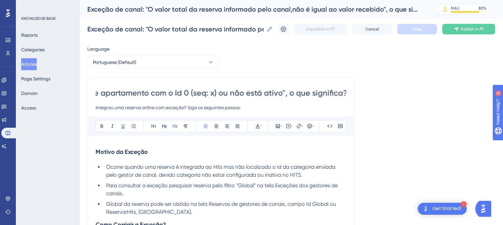
scroll to position [0, 221]
drag, startPoint x: 97, startPoint y: 95, endPoint x: 352, endPoint y: 98, distance: 255.2
click at [352, 98] on div "Exceção de canal: "Não é possível encontrar nenhum tipo de apartamento com o Id…" at bounding box center [220, 200] width 267 height 247
click at [241, 29] on input "Exceção de canal: "O valor total da reserva informado pelo canal,não é igual ao…" at bounding box center [175, 28] width 176 height 9
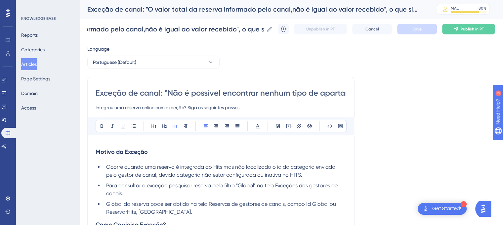
scroll to position [0, 163]
drag, startPoint x: 87, startPoint y: 27, endPoint x: 268, endPoint y: 31, distance: 180.7
click at [264, 31] on input "Exceção de canal: "O valor total da reserva informado pelo canal,não é igual ao…" at bounding box center [175, 28] width 176 height 9
paste input "Não é possível encontrar nenhum tipo de apartamento com o Id 0 (seq: x) ou não …"
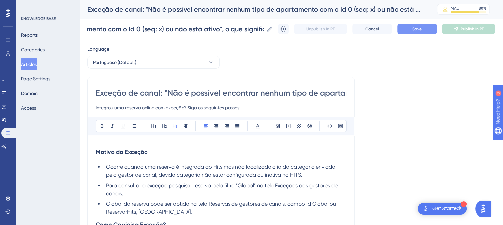
type input "Exceção de canal: "Não é possível encontrar nenhum tipo de apartamento com o Id…"
click at [422, 31] on span "Save" at bounding box center [417, 28] width 9 height 5
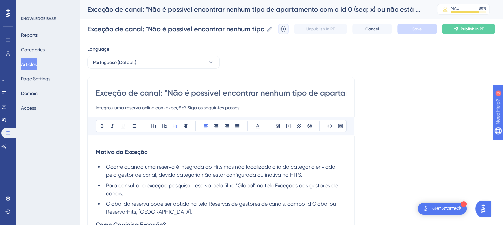
click at [287, 29] on icon at bounding box center [284, 28] width 6 height 5
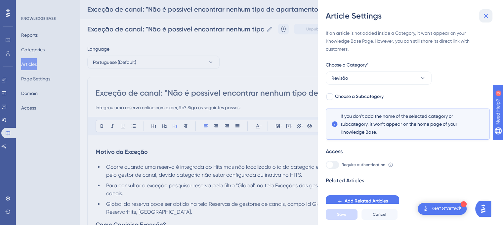
click at [489, 16] on icon at bounding box center [486, 16] width 8 height 8
